Goal: Information Seeking & Learning: Learn about a topic

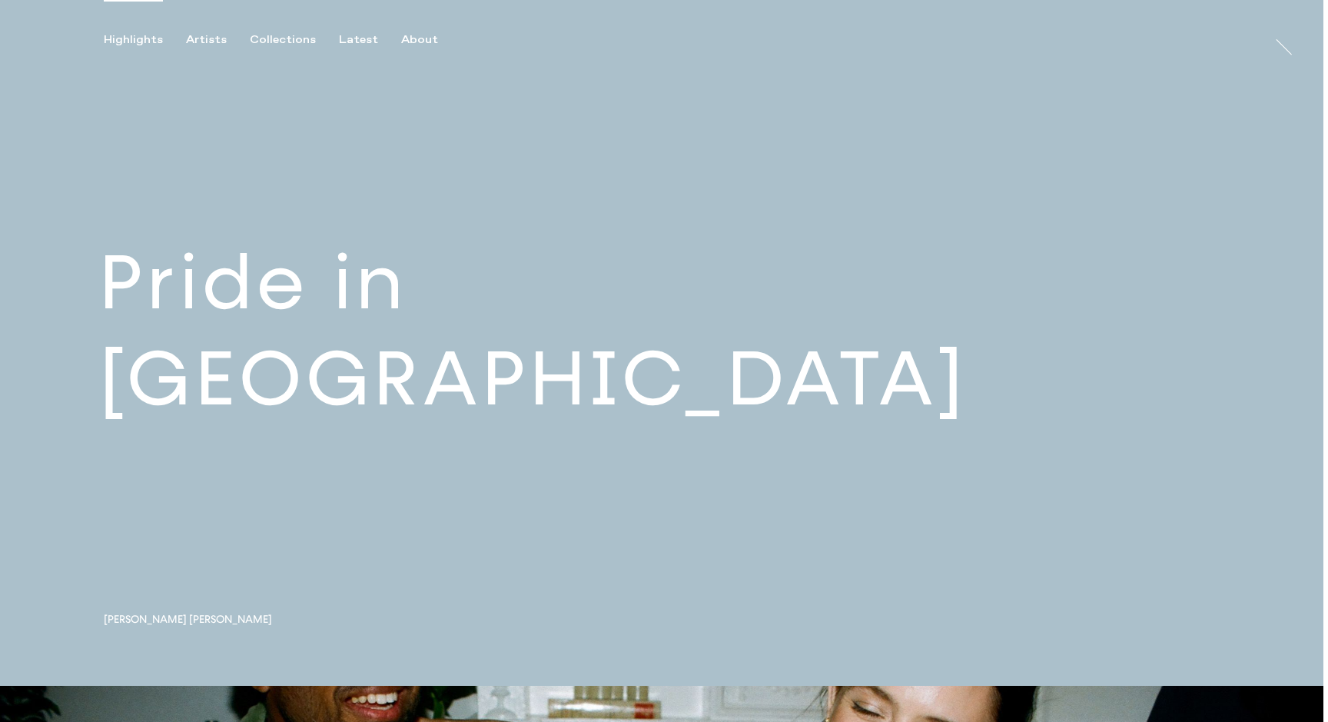
click at [636, 356] on link at bounding box center [662, 343] width 1324 height 686
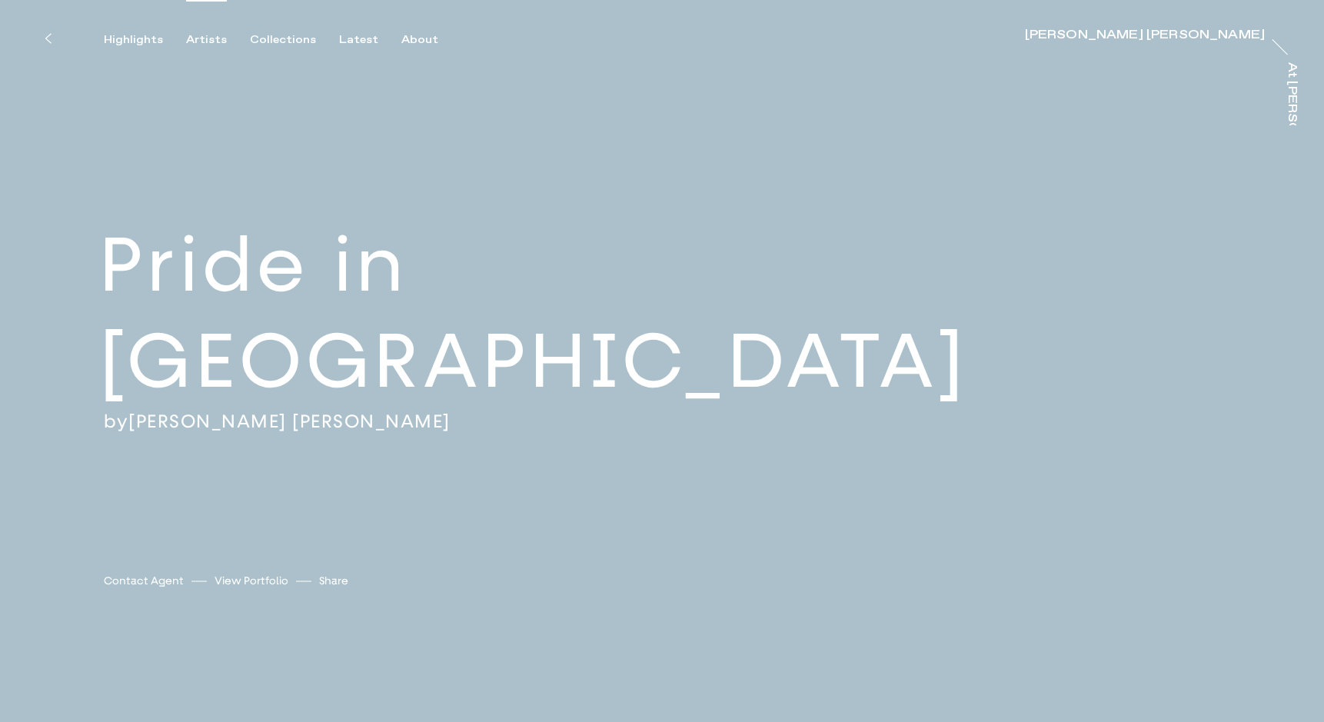
click at [220, 42] on div "Artists" at bounding box center [206, 40] width 41 height 14
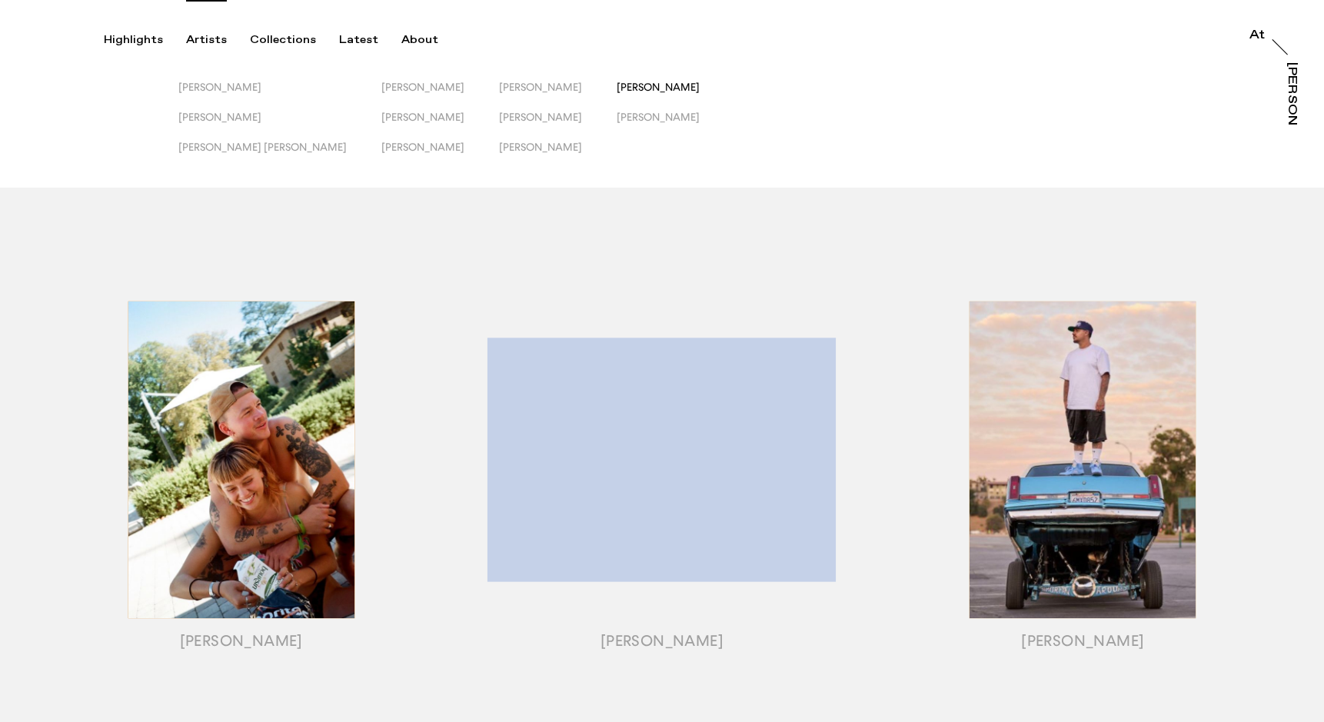
click at [617, 85] on span "[PERSON_NAME]" at bounding box center [658, 87] width 83 height 12
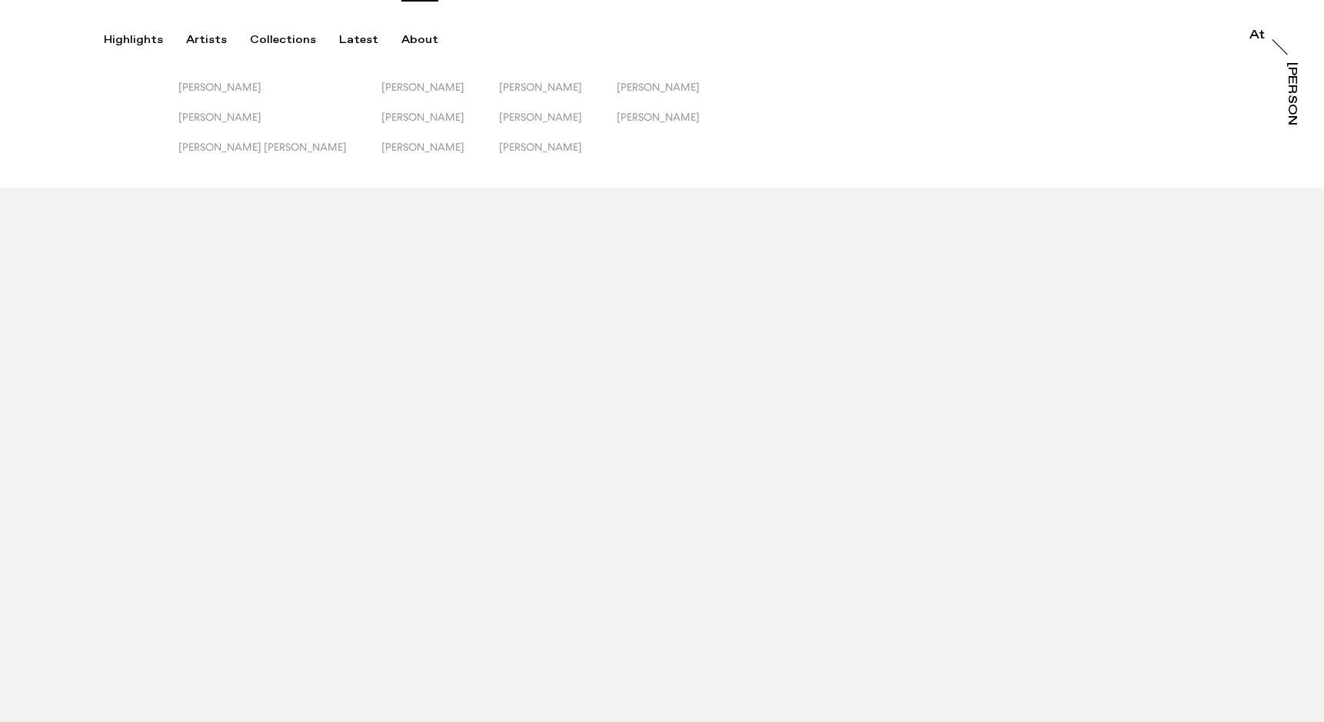
click at [412, 42] on div "About" at bounding box center [419, 40] width 37 height 14
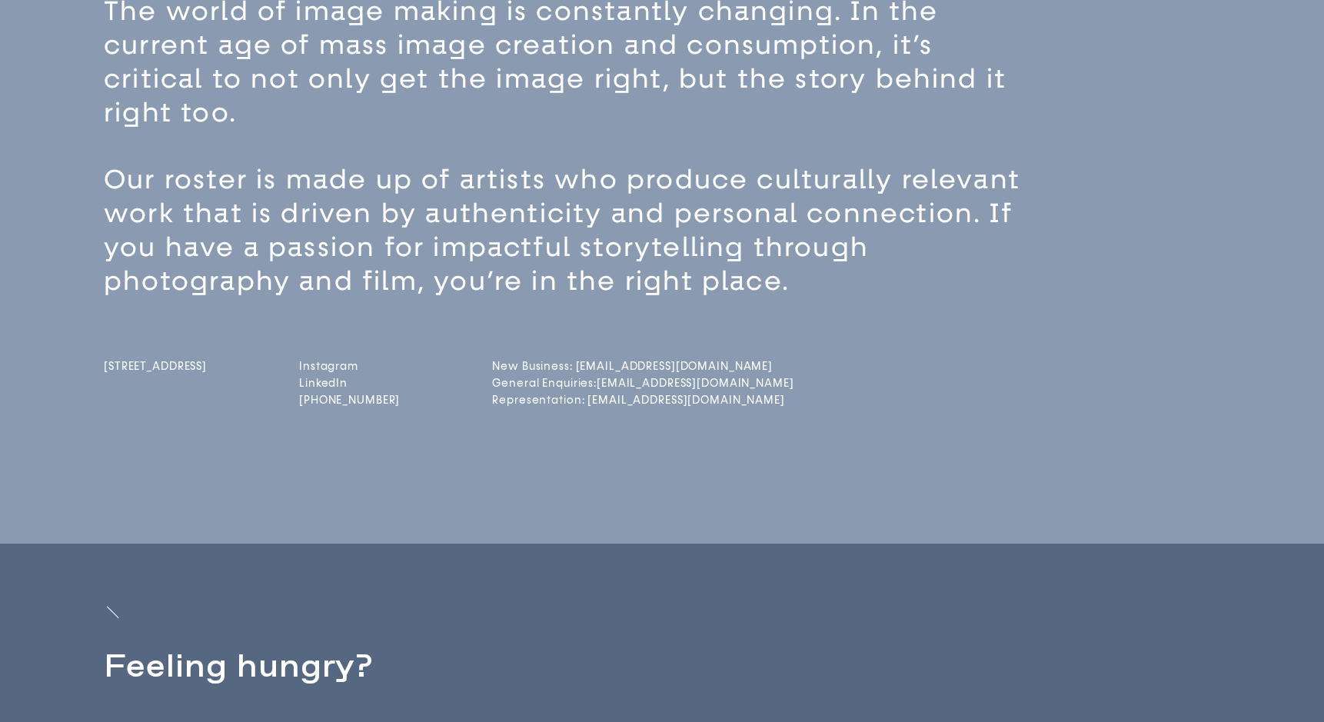
scroll to position [174, 0]
drag, startPoint x: 790, startPoint y: 398, endPoint x: 614, endPoint y: 402, distance: 176.1
click at [614, 402] on div "[STREET_ADDRESS] Instagram LinkedIn [PHONE_NUMBER] New Business: [EMAIL_ADDRESS…" at bounding box center [689, 357] width 1170 height 112
copy link "[EMAIL_ADDRESS][DOMAIN_NAME]"
click at [620, 324] on div "[STREET_ADDRESS] Instagram LinkedIn [PHONE_NUMBER] New Business: [EMAIL_ADDRESS…" at bounding box center [689, 357] width 1170 height 112
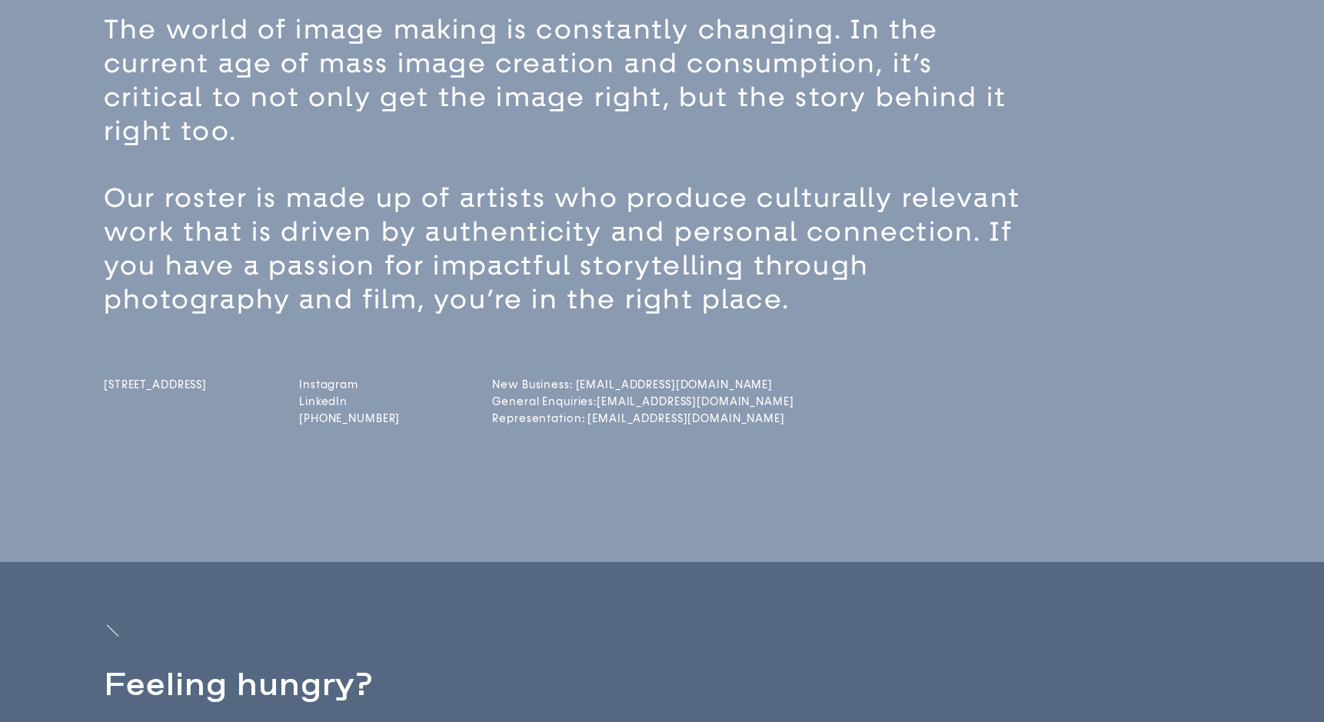
scroll to position [0, 0]
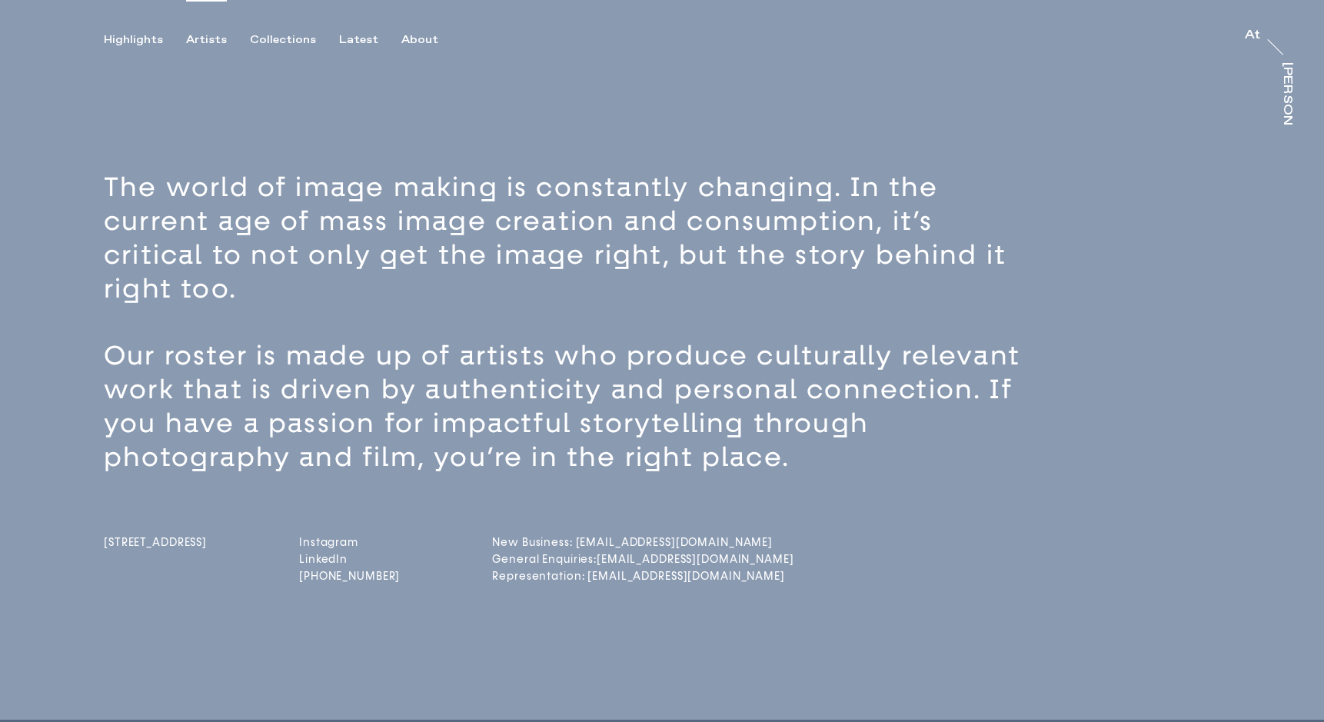
click at [200, 37] on div "Artists" at bounding box center [206, 40] width 41 height 14
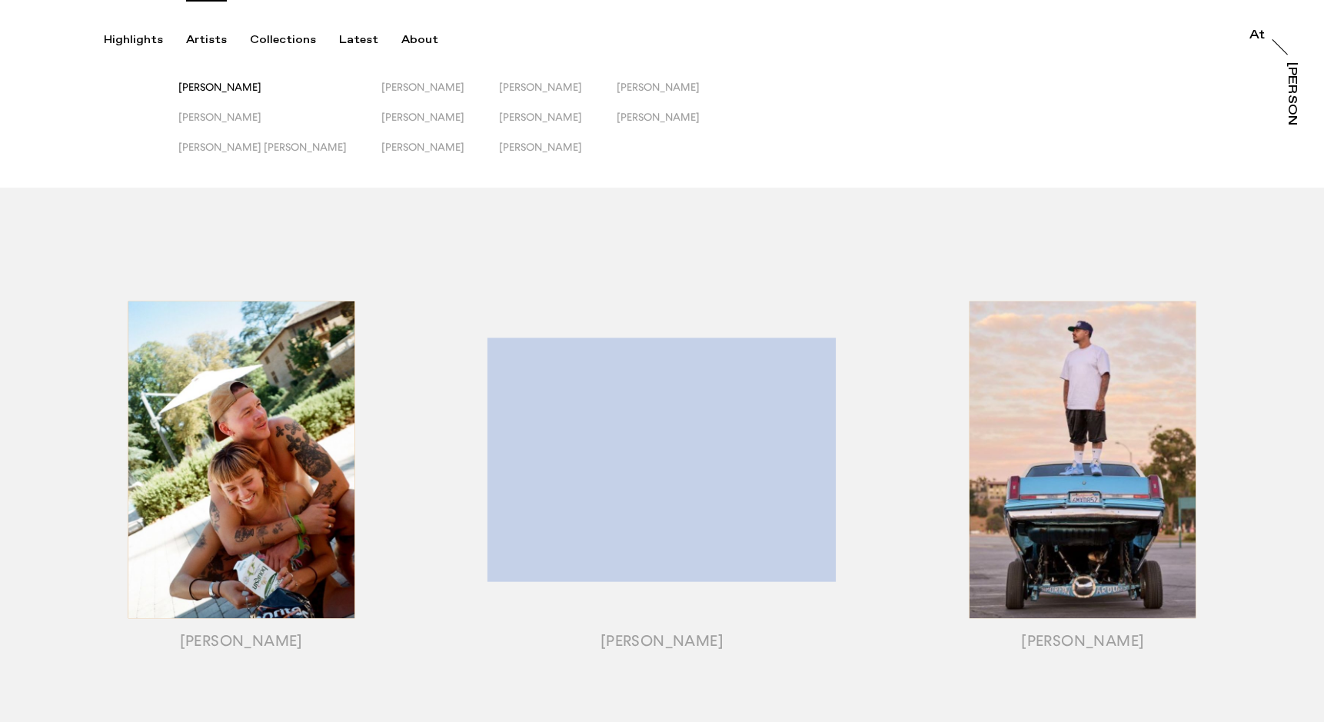
click at [213, 86] on span "[PERSON_NAME]" at bounding box center [219, 87] width 83 height 12
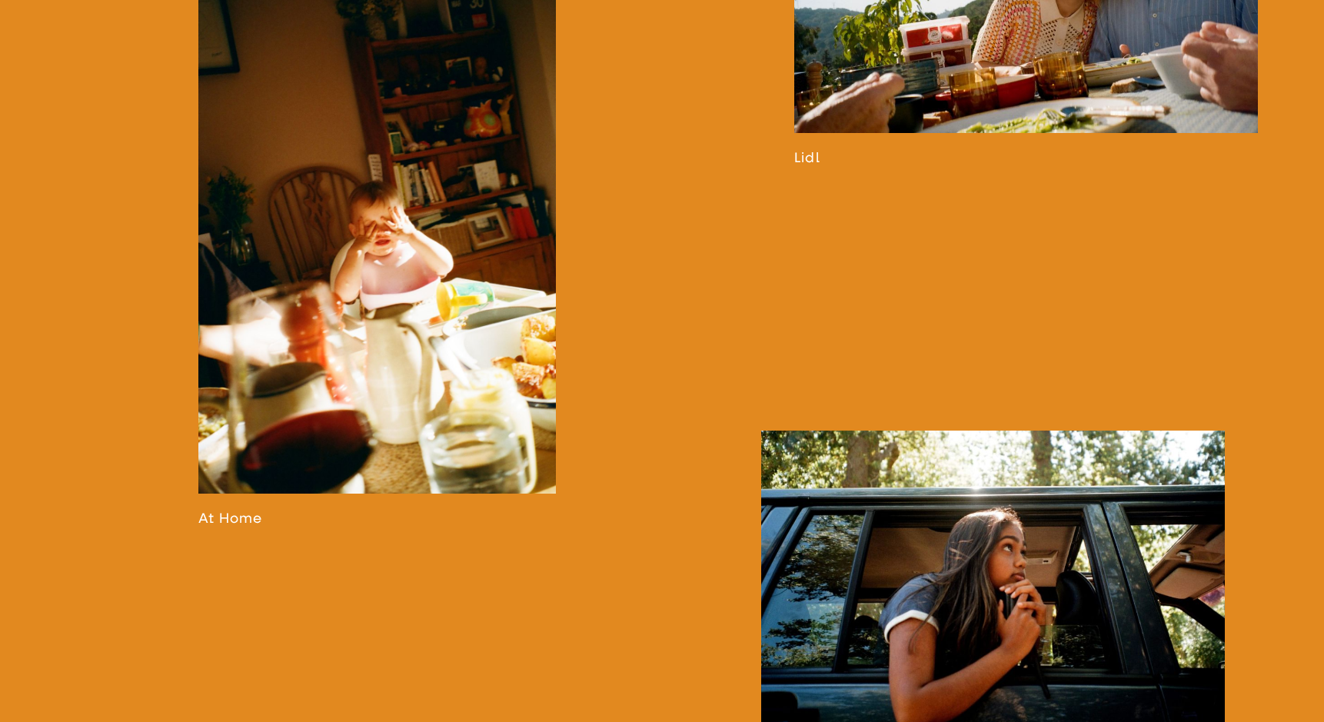
scroll to position [557, 0]
